Goal: Find specific page/section: Find specific page/section

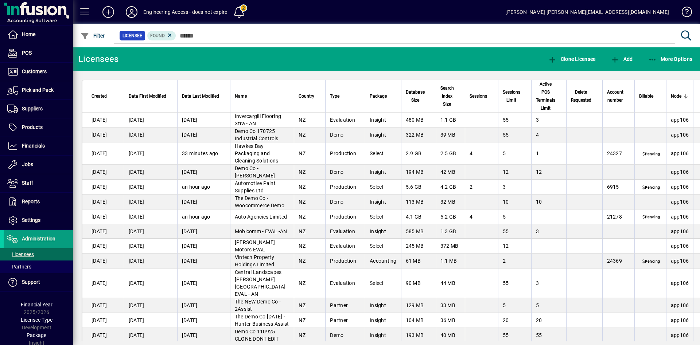
scroll to position [1151, 0]
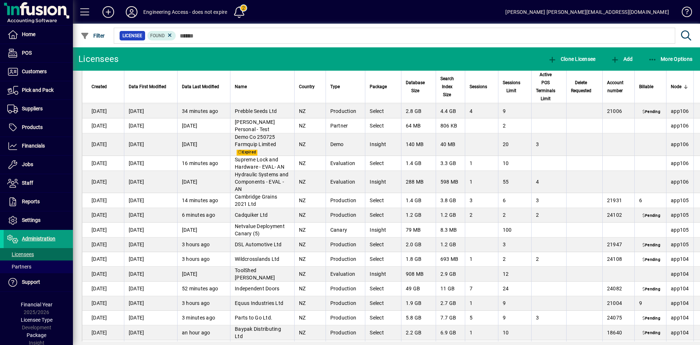
scroll to position [1112, 0]
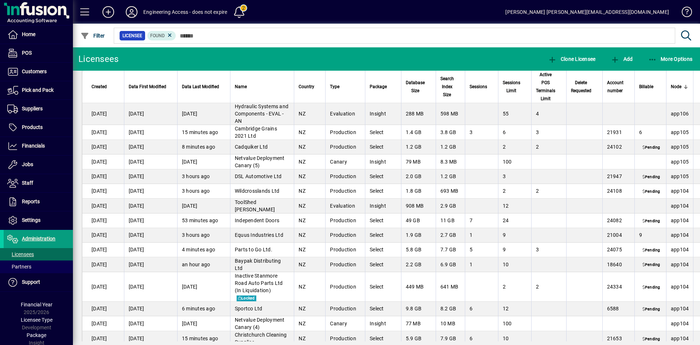
scroll to position [1134, 0]
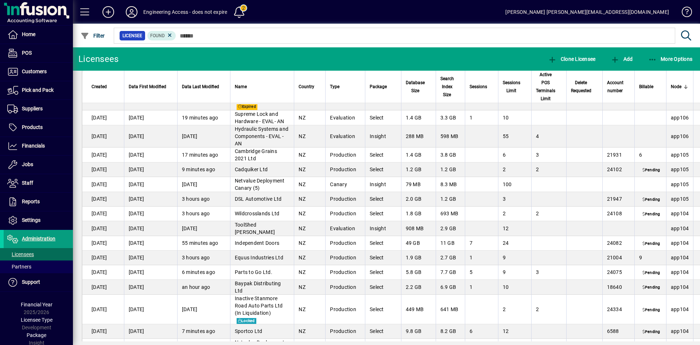
scroll to position [1131, 0]
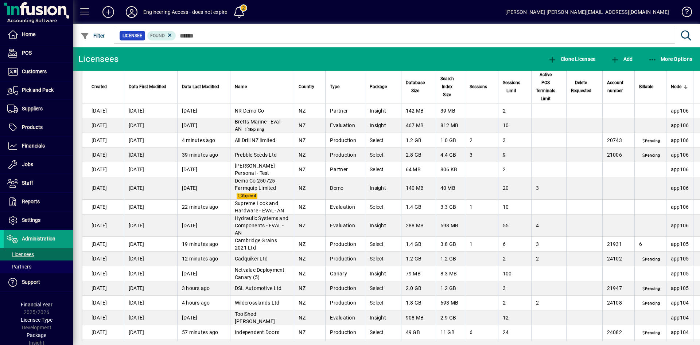
scroll to position [1088, 0]
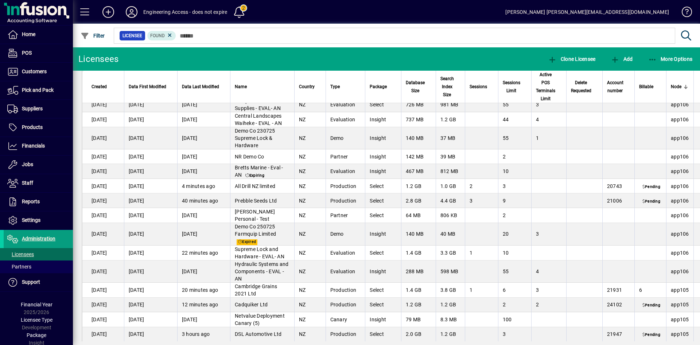
scroll to position [1120, 0]
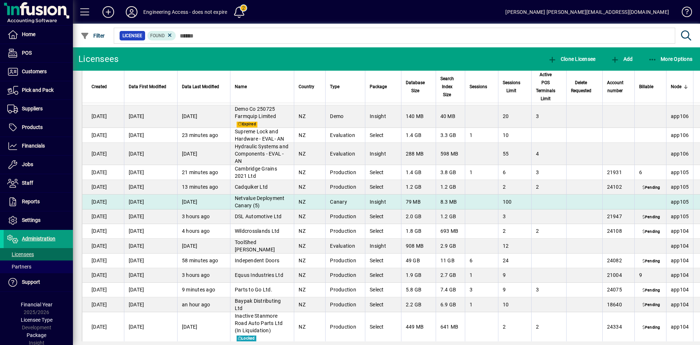
click at [473, 217] on td at bounding box center [481, 216] width 33 height 15
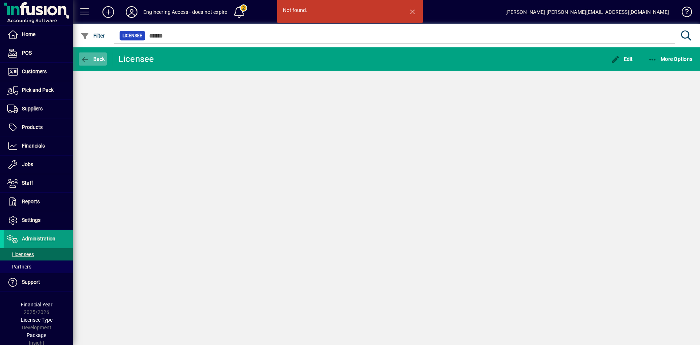
click at [91, 61] on span "Back" at bounding box center [93, 59] width 24 height 6
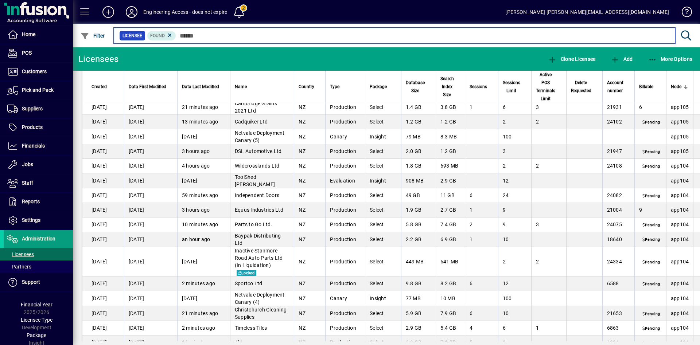
scroll to position [1159, 0]
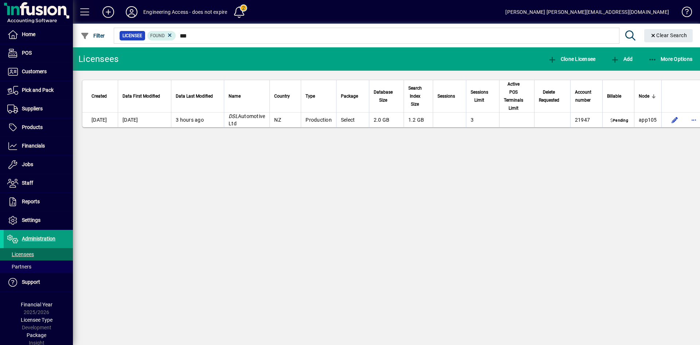
type input "***"
click at [88, 10] on span at bounding box center [84, 11] width 17 height 17
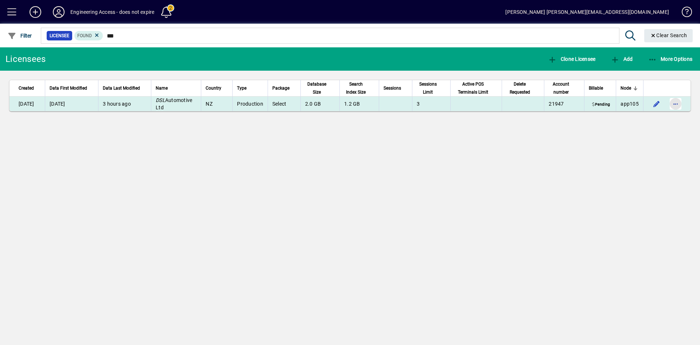
click at [677, 102] on span "button" at bounding box center [674, 103] width 17 height 17
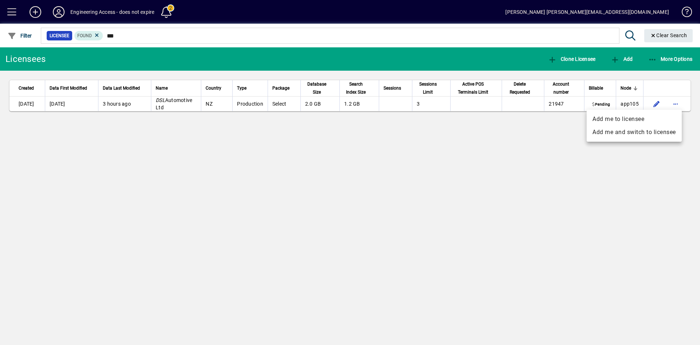
click at [671, 33] on div at bounding box center [350, 172] width 700 height 345
click at [671, 33] on span "Clear Search" at bounding box center [668, 35] width 37 height 6
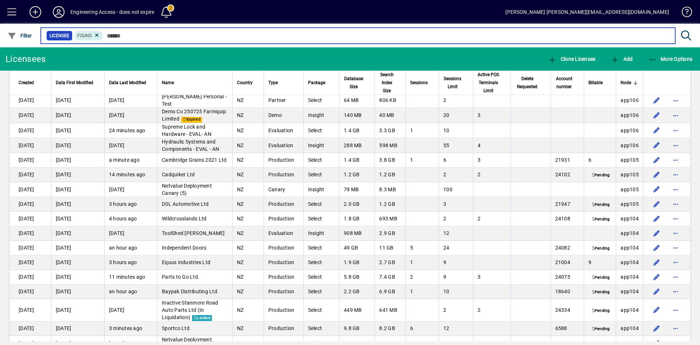
scroll to position [1055, 0]
